Goal: Task Accomplishment & Management: Manage account settings

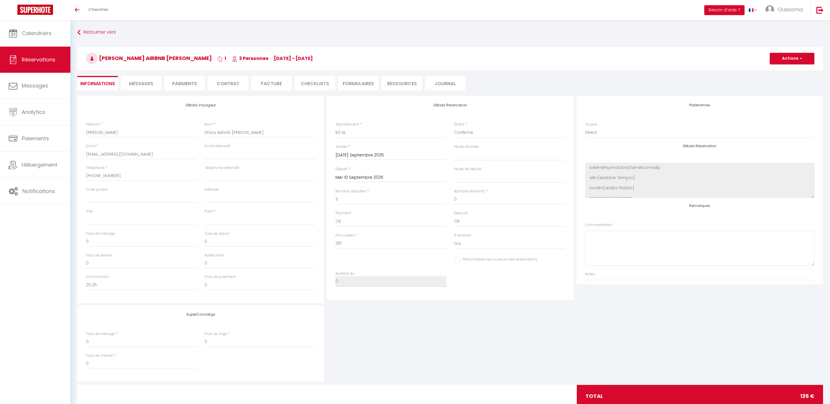
select select
select select "44370"
select select
click at [38, 33] on span "Calendriers" at bounding box center [37, 33] width 30 height 7
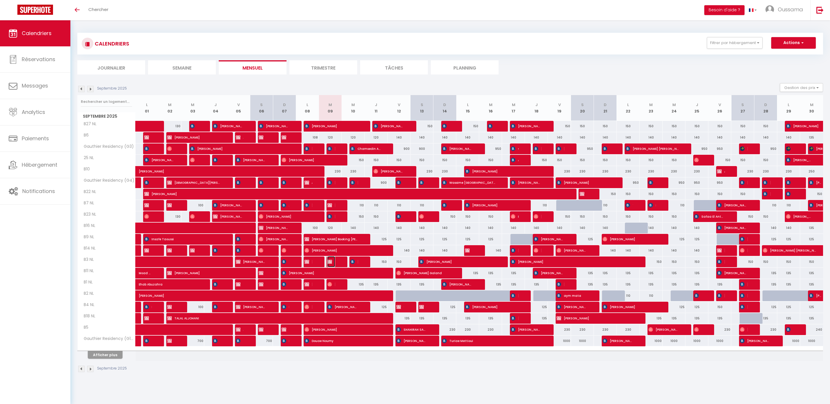
click at [334, 263] on span "[PERSON_NAME] Airbnb [PERSON_NAME]" at bounding box center [331, 261] width 8 height 11
select select "OK"
select select "0"
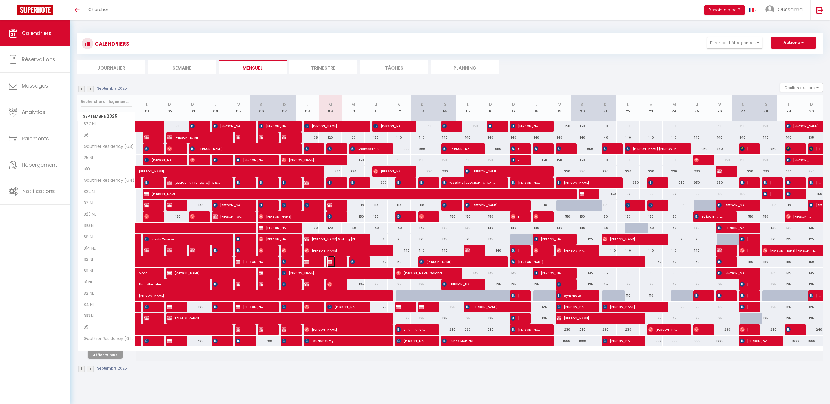
select select "1"
select select
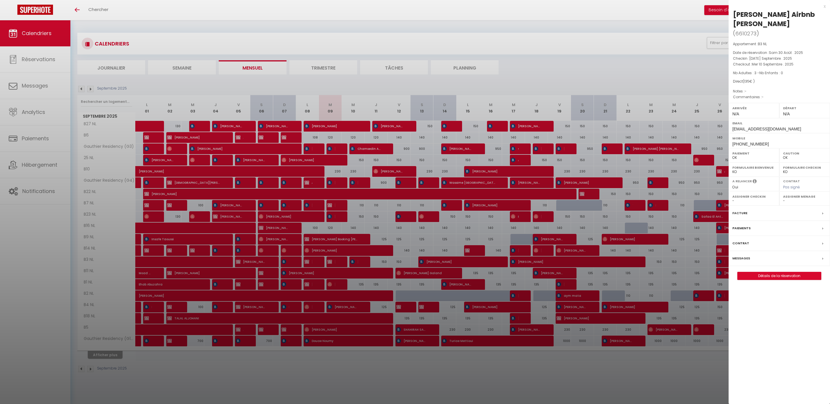
click at [823, 7] on div "x" at bounding box center [777, 6] width 97 height 7
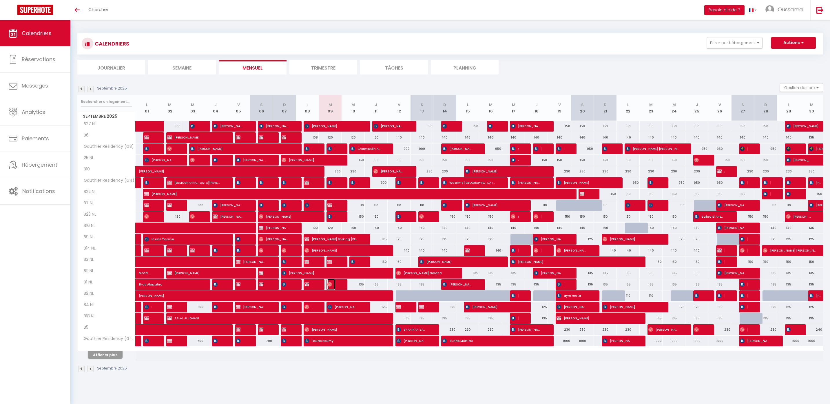
click at [331, 284] on img at bounding box center [329, 284] width 5 height 5
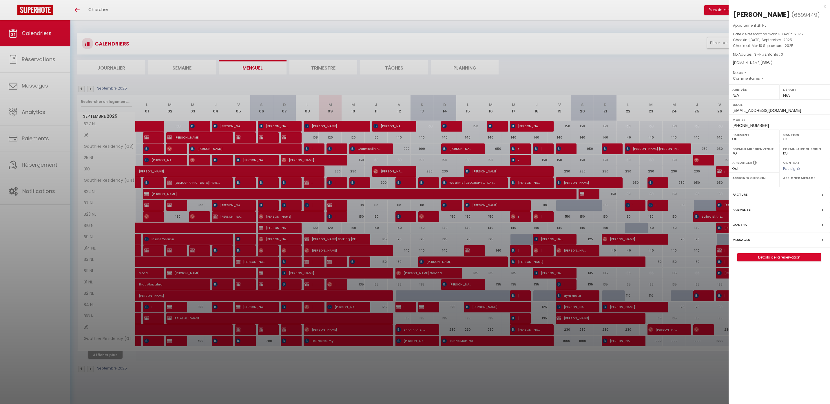
click at [826, 4] on div "x Tom Dhios ( 6699449 ) Appartement : B1 NL Date de réservation : Sam 30 Août .…" at bounding box center [779, 135] width 101 height 270
click at [823, 4] on div "x" at bounding box center [777, 6] width 97 height 7
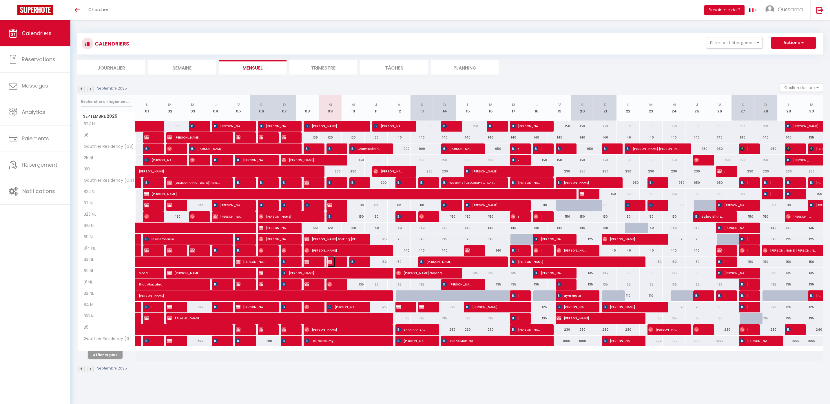
click at [333, 263] on span "[PERSON_NAME] Airbnb [PERSON_NAME]" at bounding box center [331, 261] width 8 height 11
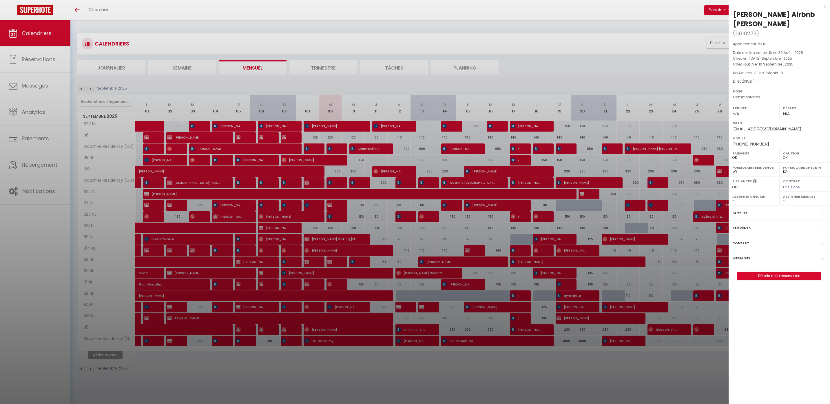
click at [826, 6] on div "x Tom Dhios Airbnb délogé ( 6610273 ) Appartement : B3 NL Date de réservation :…" at bounding box center [779, 144] width 101 height 289
drag, startPoint x: 824, startPoint y: 7, endPoint x: 541, endPoint y: 170, distance: 327.1
click at [824, 7] on div "x" at bounding box center [777, 6] width 97 height 7
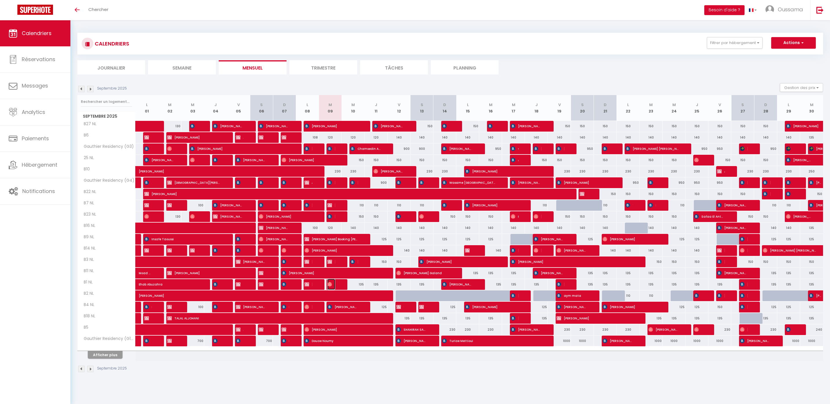
click at [333, 284] on span "[PERSON_NAME]" at bounding box center [331, 284] width 8 height 11
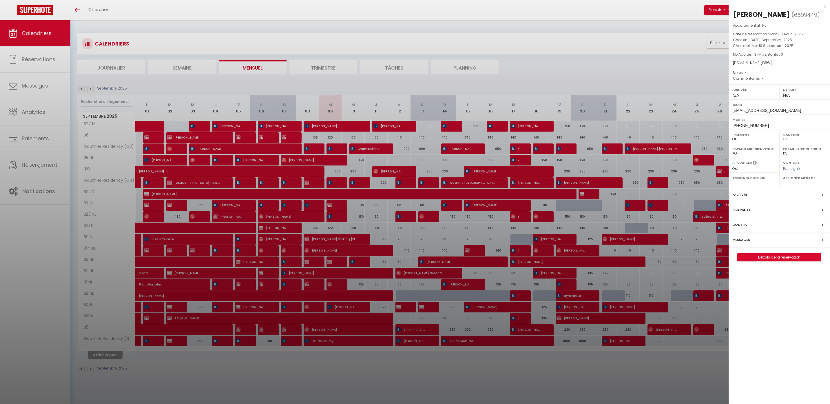
click at [824, 8] on div "x" at bounding box center [777, 6] width 97 height 7
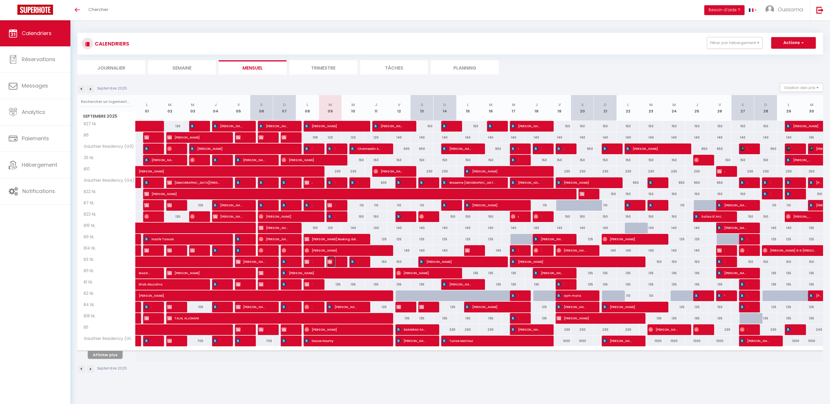
click at [334, 260] on span "[PERSON_NAME] Airbnb [PERSON_NAME]" at bounding box center [331, 261] width 8 height 11
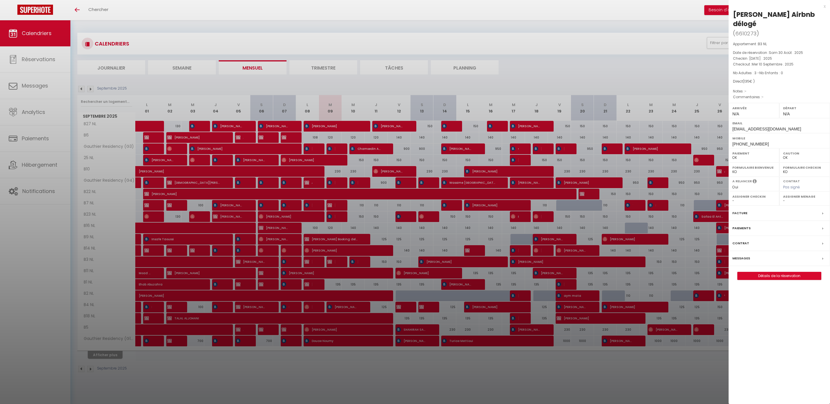
click at [825, 6] on div "x" at bounding box center [777, 6] width 97 height 7
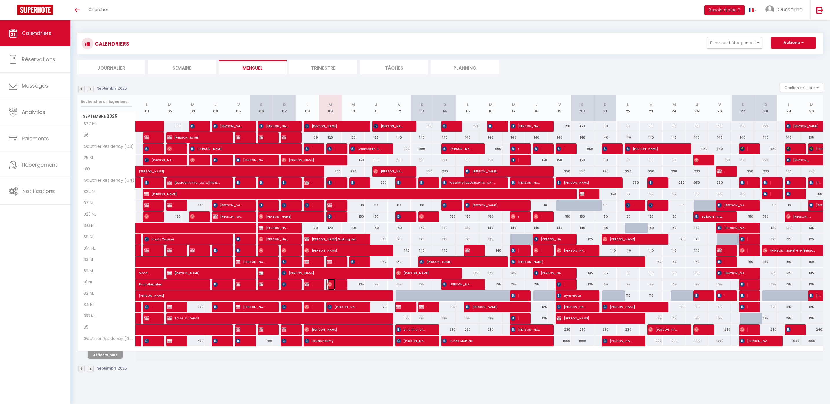
click at [329, 284] on img at bounding box center [329, 284] width 5 height 5
select select "OK"
select select "0"
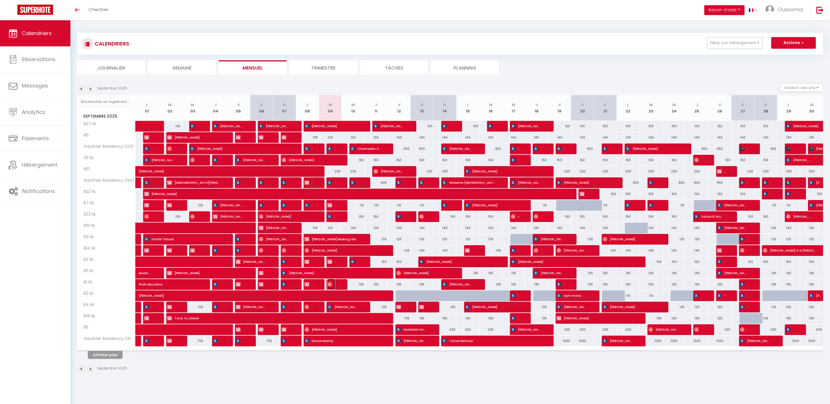
select select "1"
select select
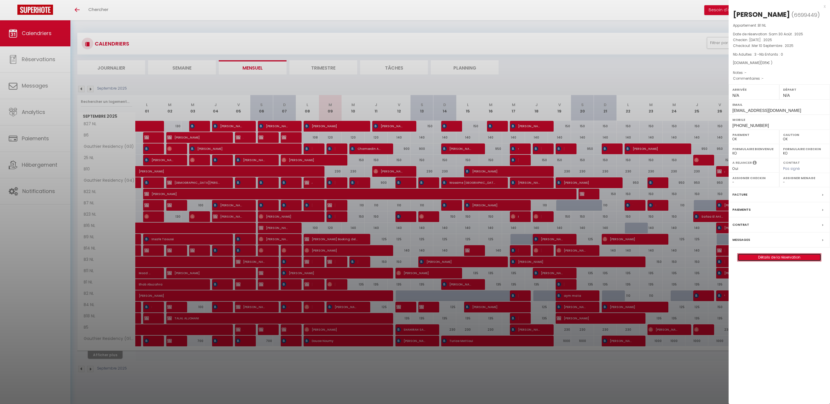
click at [776, 258] on link "Détails de la réservation" at bounding box center [779, 257] width 83 height 8
select select
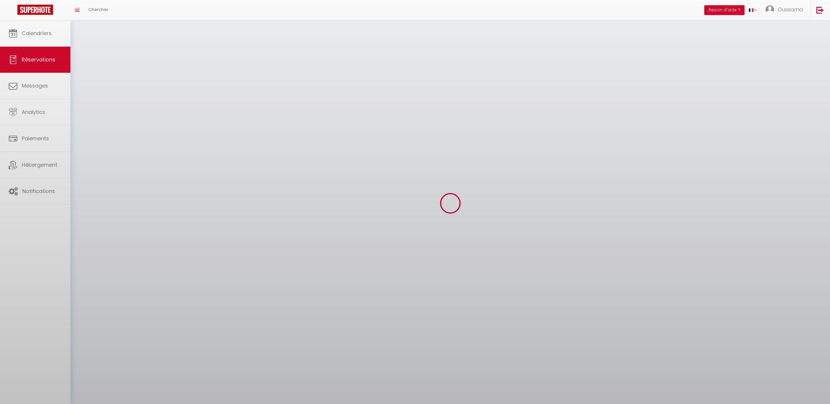
select select
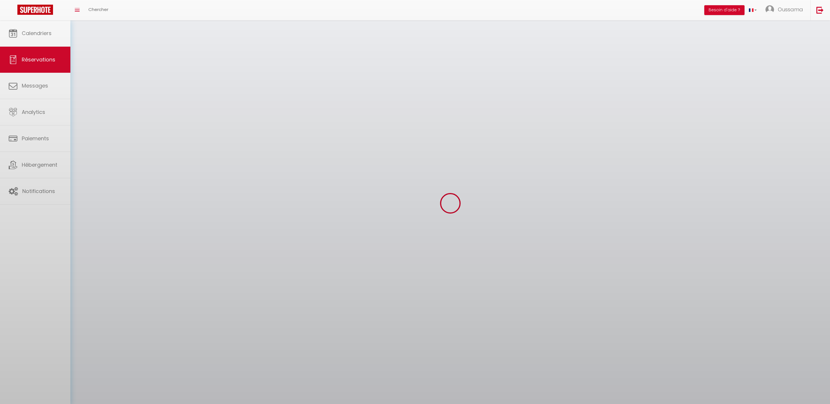
select select
checkbox input "false"
select select
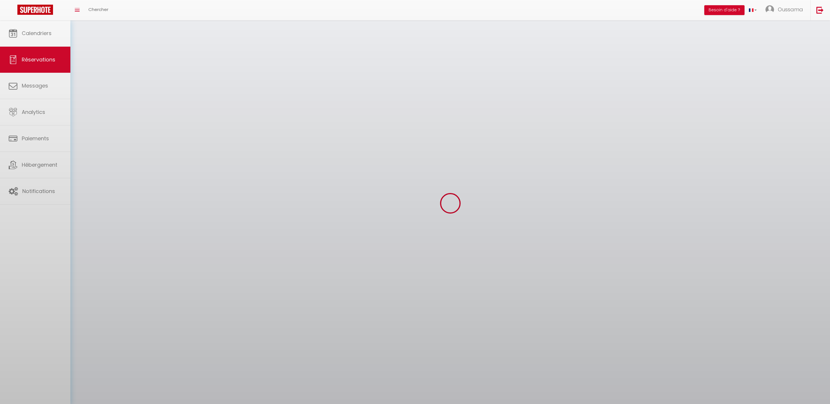
select select
checkbox input "false"
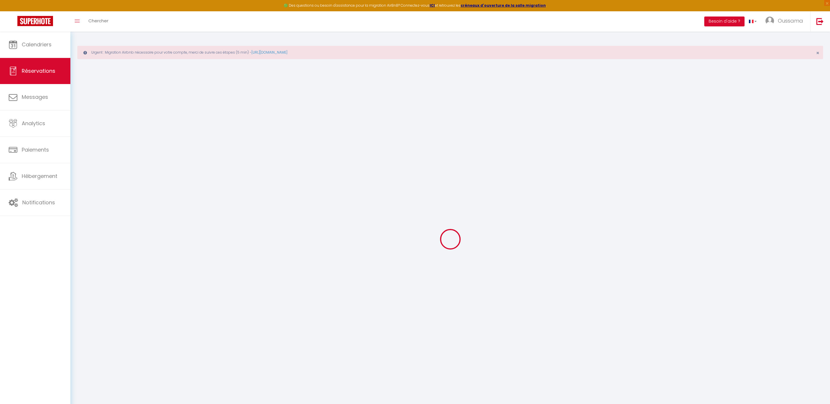
select select
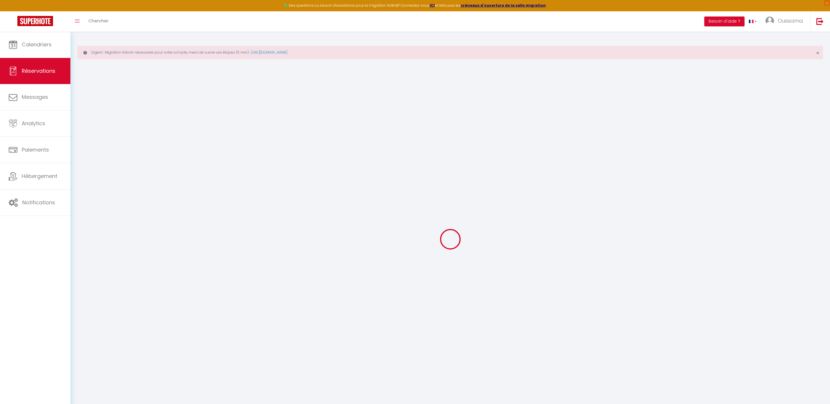
select select
checkbox input "false"
select select
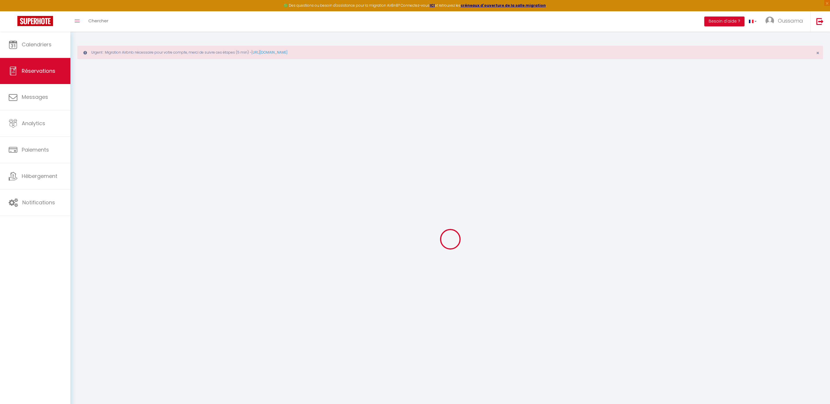
select select
checkbox input "false"
select select
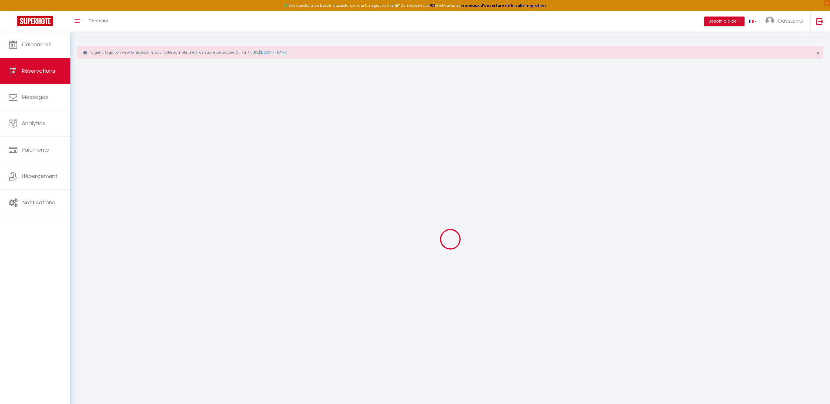
type input "[PERSON_NAME]"
type input "Dhios"
type input "vphz0cqxxyddn2xghphf5nrp2scb@reply.superhote.com"
type input "+33674921694"
select select
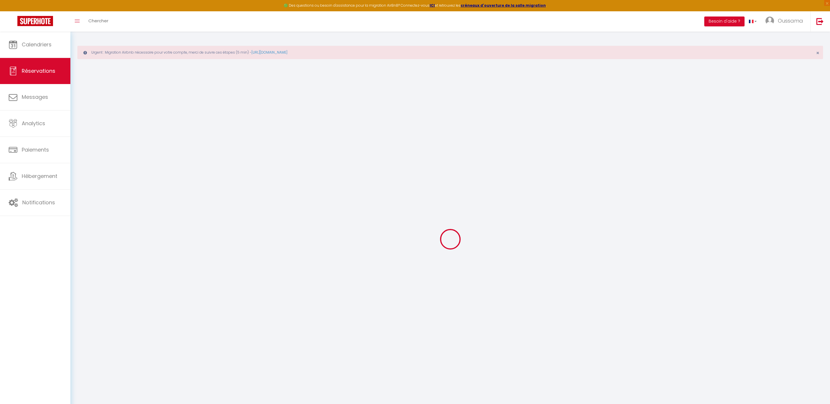
type input "20.25"
select select "44372"
select select "1"
select select
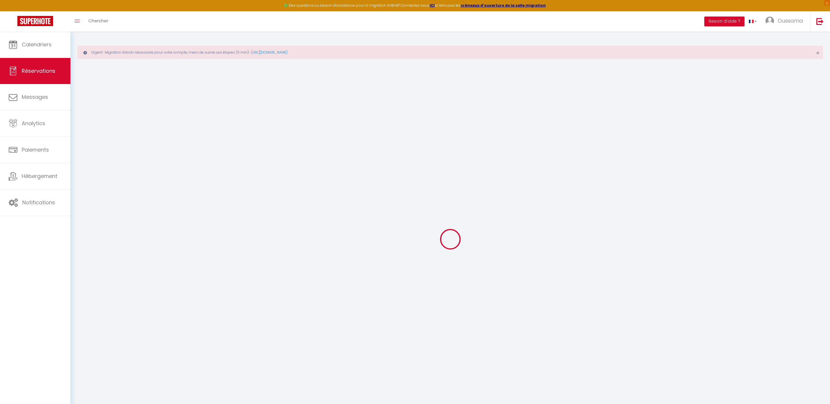
type input "3"
select select "12"
select select
type input "135"
checkbox input "false"
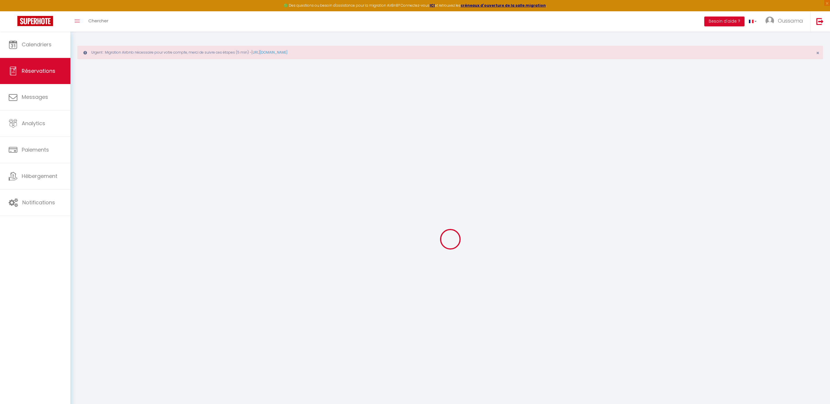
type input "0"
select select "1"
type input "0"
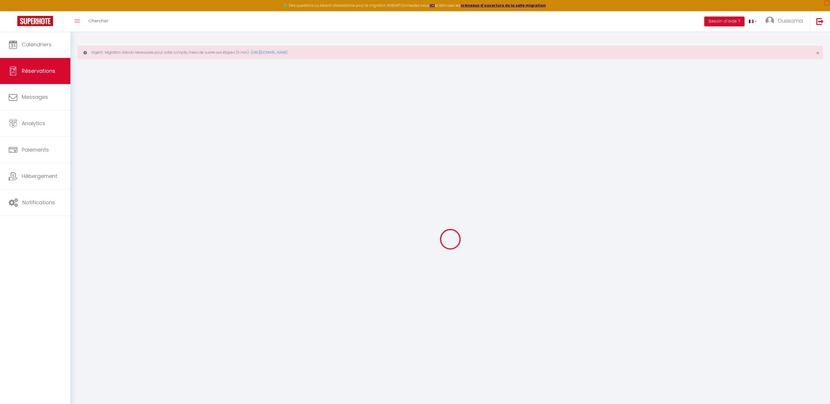
select select
select select "15"
checkbox input "false"
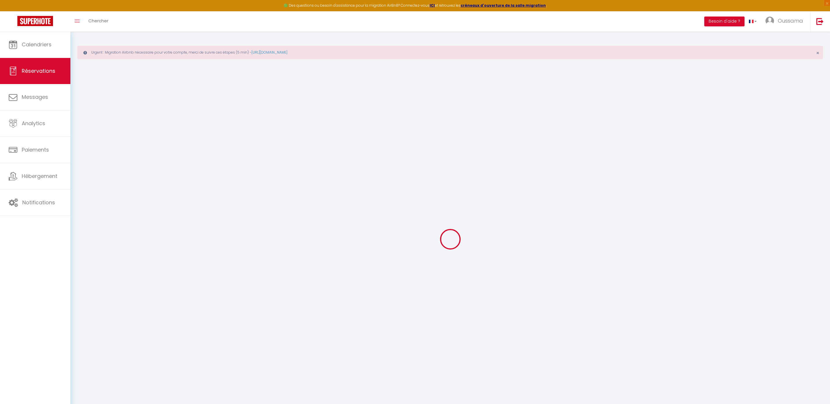
select select
checkbox input "false"
select select
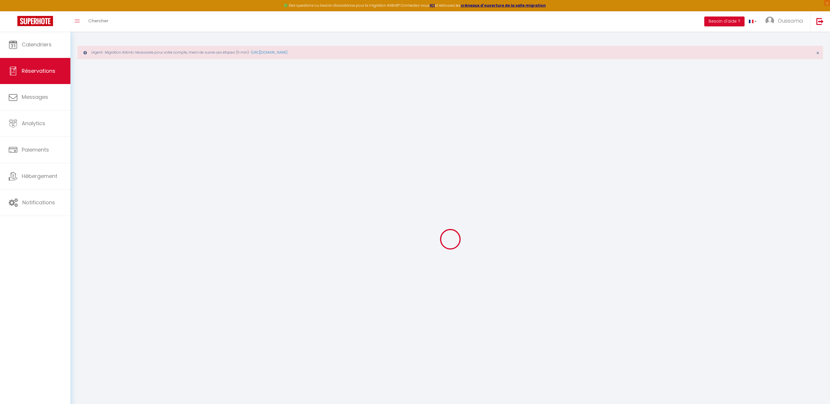
select select
checkbox input "false"
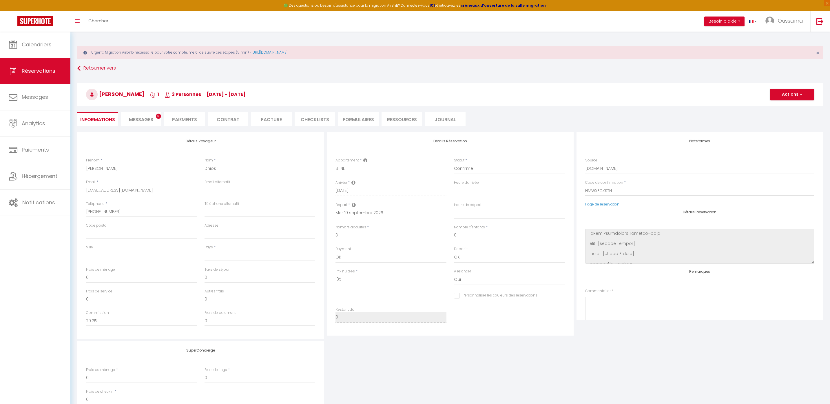
select select
checkbox input "false"
select select
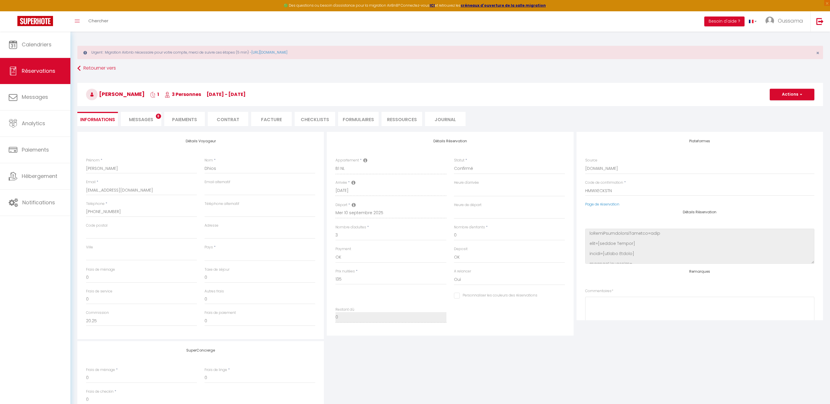
checkbox input "false"
select select
click at [32, 46] on span "Calendriers" at bounding box center [37, 44] width 30 height 7
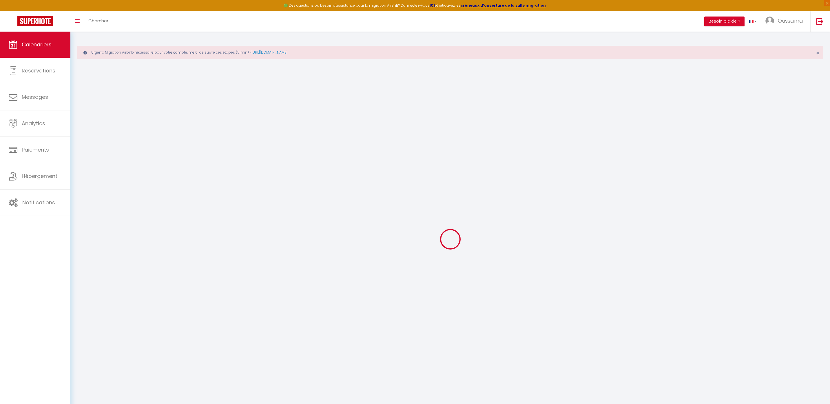
select select
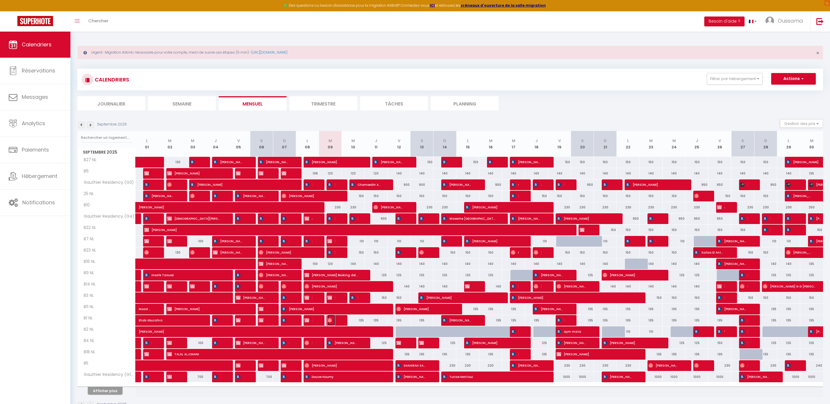
drag, startPoint x: 333, startPoint y: 321, endPoint x: 532, endPoint y: 242, distance: 214.2
click at [333, 321] on span "[PERSON_NAME]" at bounding box center [331, 320] width 8 height 11
select select "OK"
select select "0"
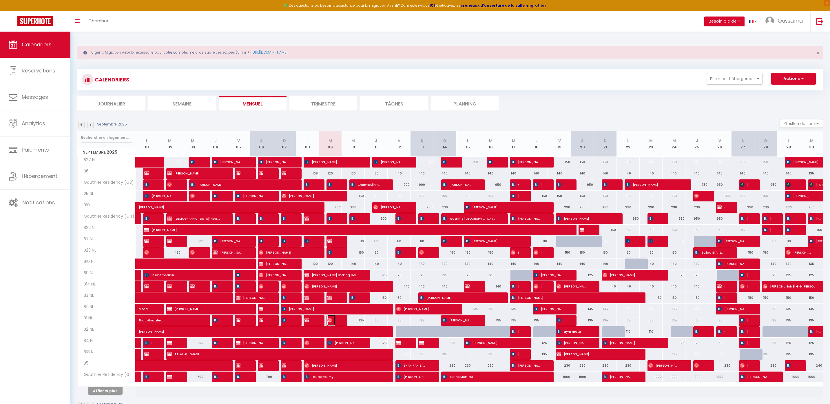
select select "0"
select select "1"
select select
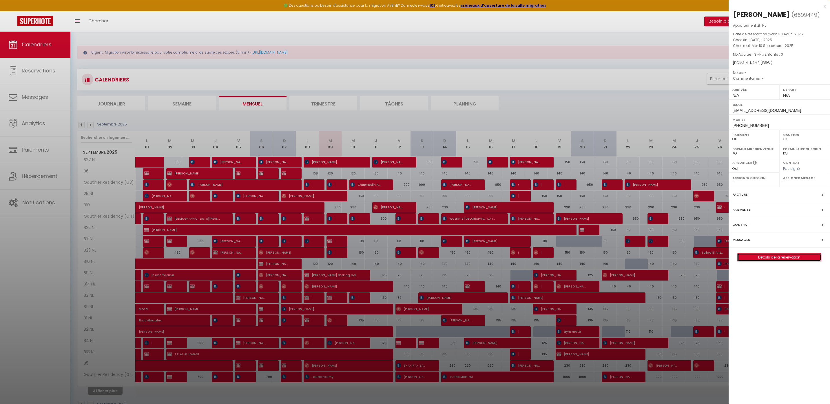
click at [762, 259] on link "Détails de la réservation" at bounding box center [779, 257] width 83 height 8
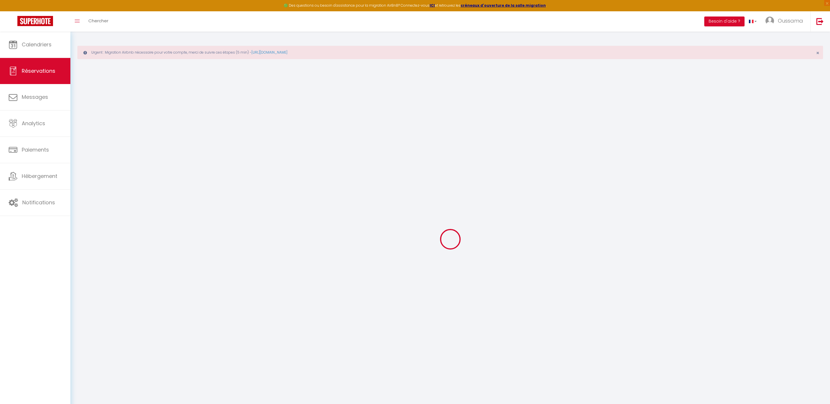
select select
checkbox input "false"
select select
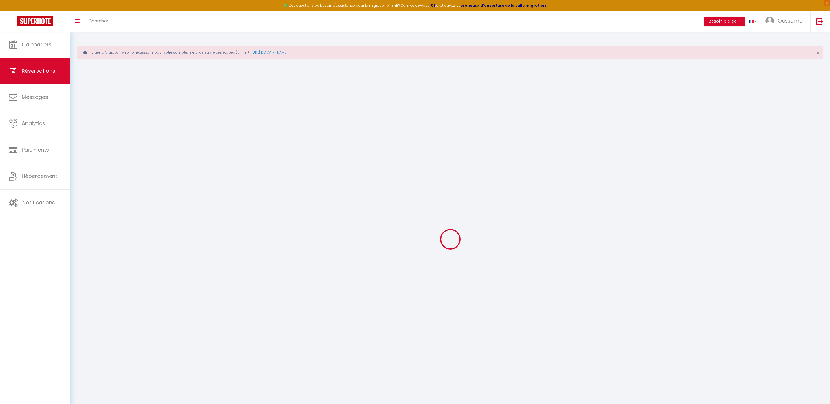
select select
checkbox input "false"
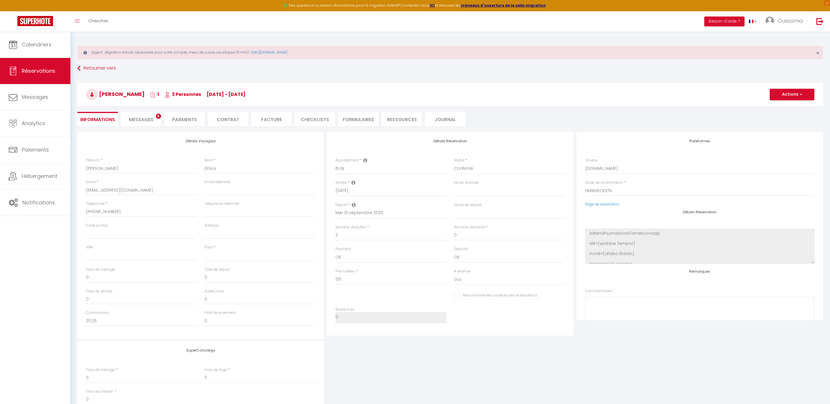
select select
checkbox input "false"
select select
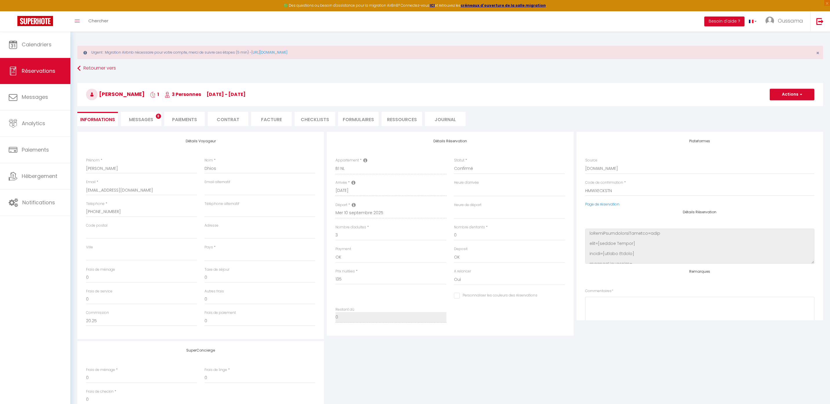
select select
checkbox input "false"
select select
checkbox input "false"
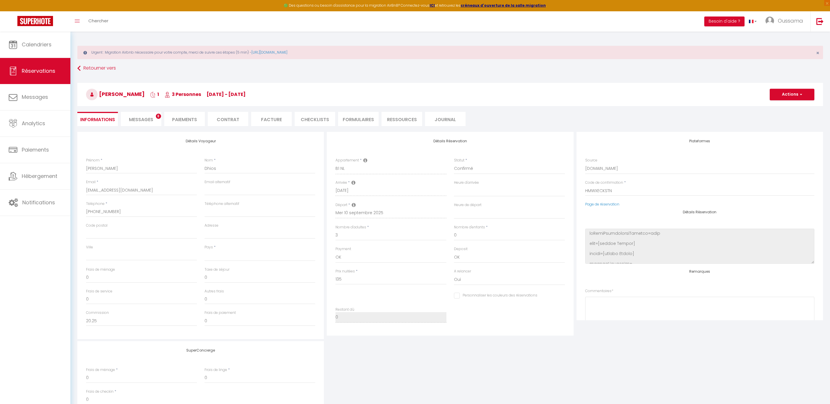
select select
click at [470, 170] on select "Confirmé Non Confirmé Annulé Annulé par le voyageur No Show Request" at bounding box center [509, 168] width 111 height 11
select select "4"
click at [454, 163] on select "Confirmé Non Confirmé Annulé Annulé par le voyageur No Show Request" at bounding box center [509, 168] width 111 height 11
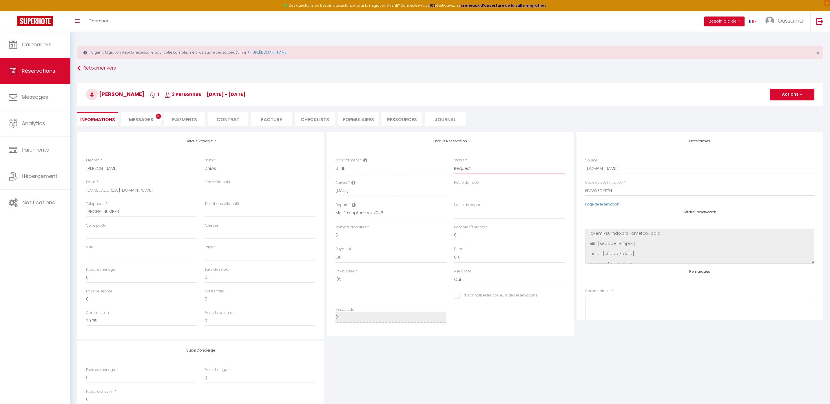
select select
checkbox input "false"
click at [477, 166] on select "Confirmé Non Confirmé Annulé Annulé par le voyageur No Show Request" at bounding box center [509, 168] width 111 height 11
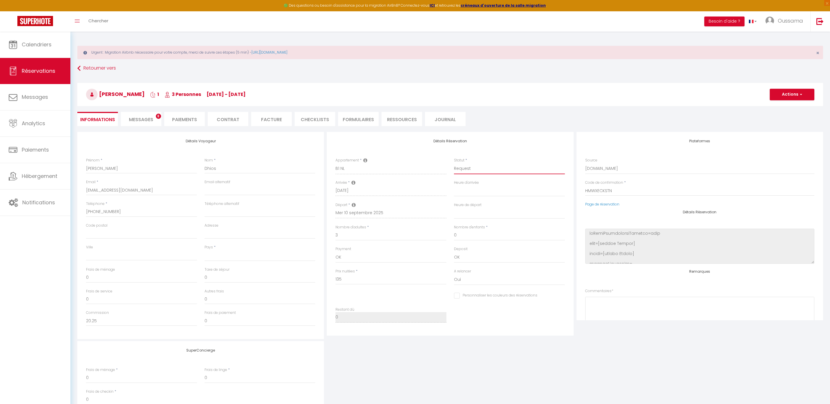
select select "3"
click at [454, 163] on select "Confirmé Non Confirmé Annulé Annulé par le voyageur No Show Request" at bounding box center [509, 168] width 111 height 11
select select
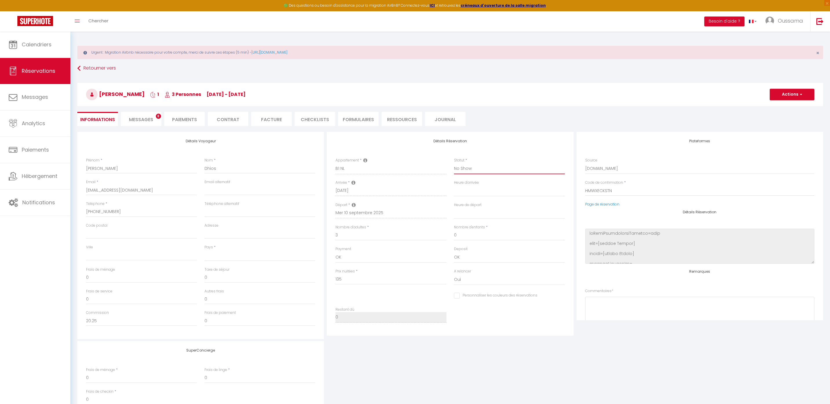
checkbox input "false"
click at [791, 91] on button "Actions" at bounding box center [792, 95] width 45 height 12
click at [785, 107] on link "Enregistrer" at bounding box center [786, 107] width 46 height 8
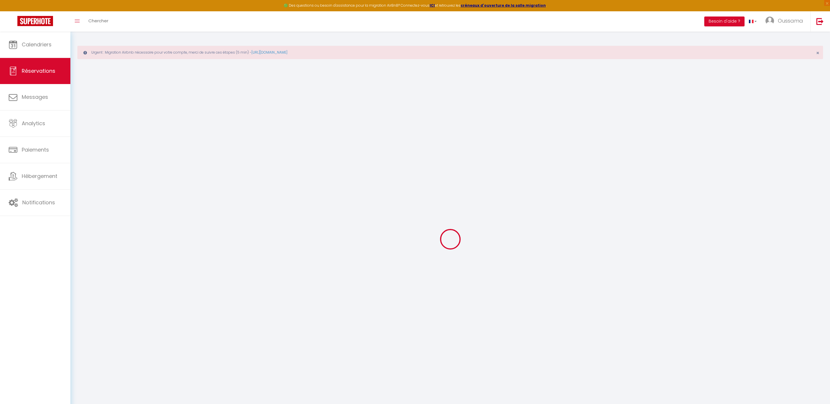
select select "not_cancelled"
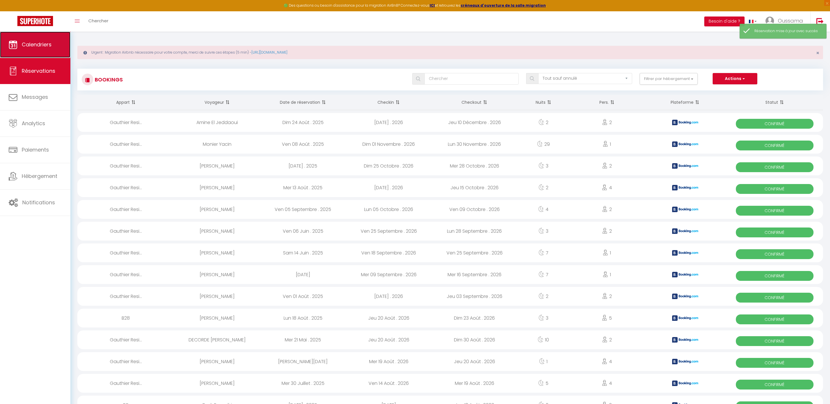
click at [31, 48] on span "Calendriers" at bounding box center [37, 44] width 30 height 7
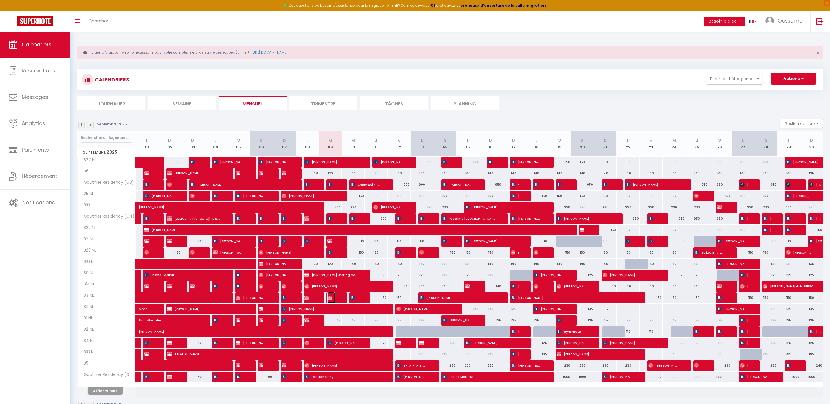
click at [331, 300] on img at bounding box center [329, 297] width 5 height 5
select select "OK"
select select "0"
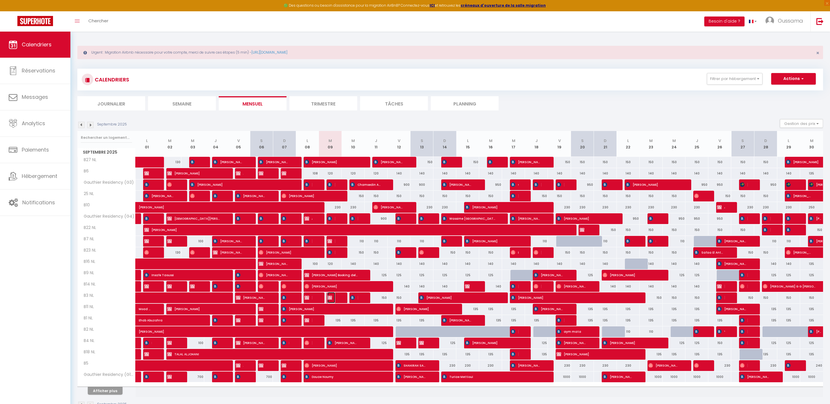
select select "1"
select select
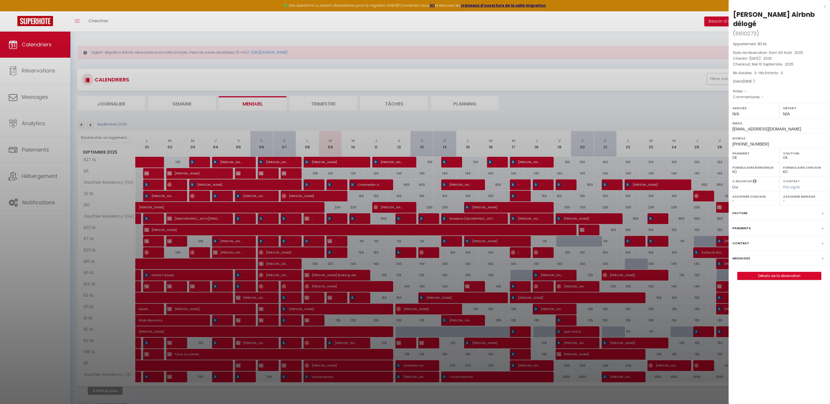
click at [823, 6] on div "x" at bounding box center [777, 6] width 97 height 7
